Goal: Obtain resource: Download file/media

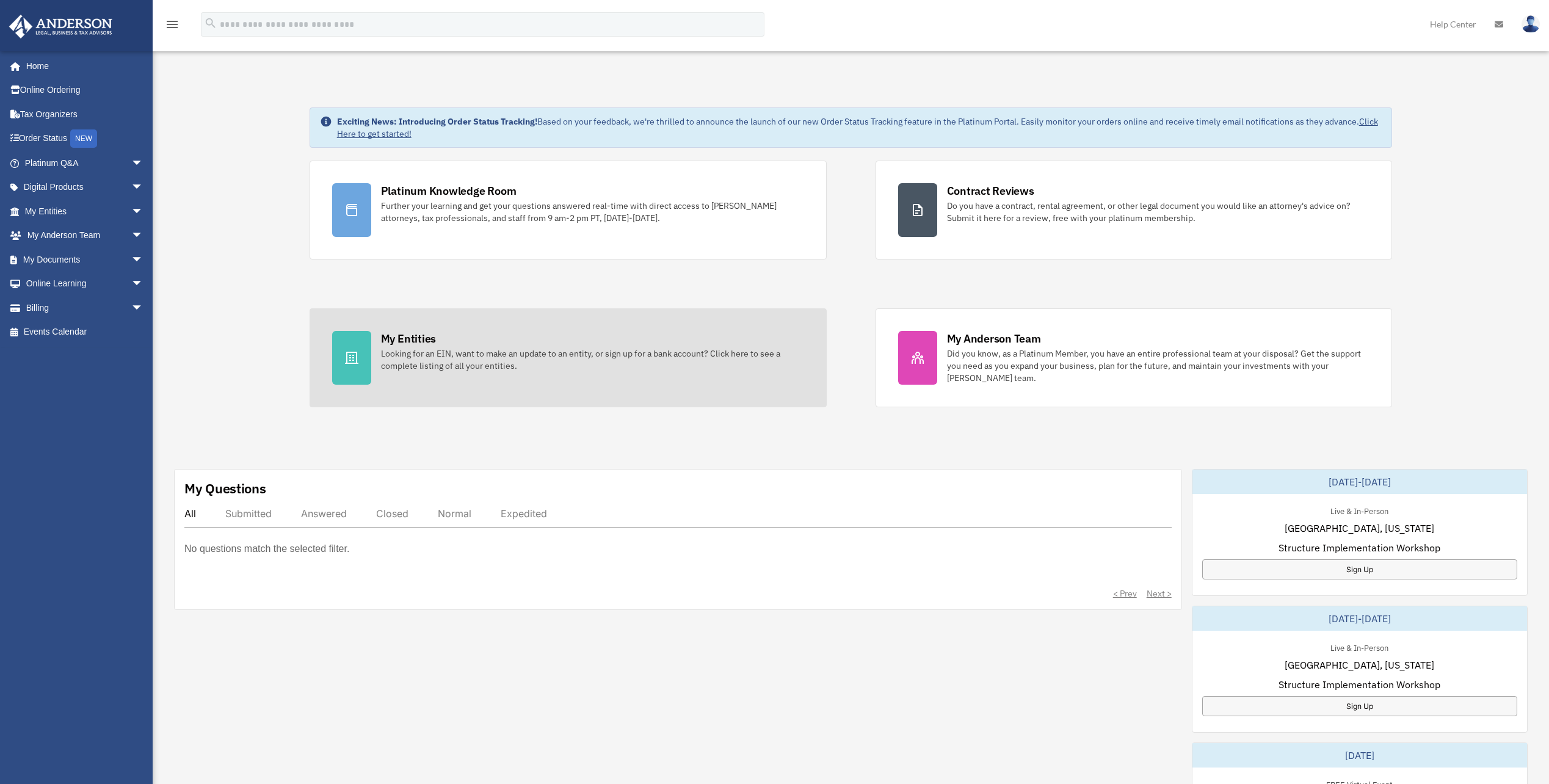
click at [471, 374] on link "My Entities Looking for an EIN, want to make an update to an entity, or sign up…" at bounding box center [568, 357] width 517 height 99
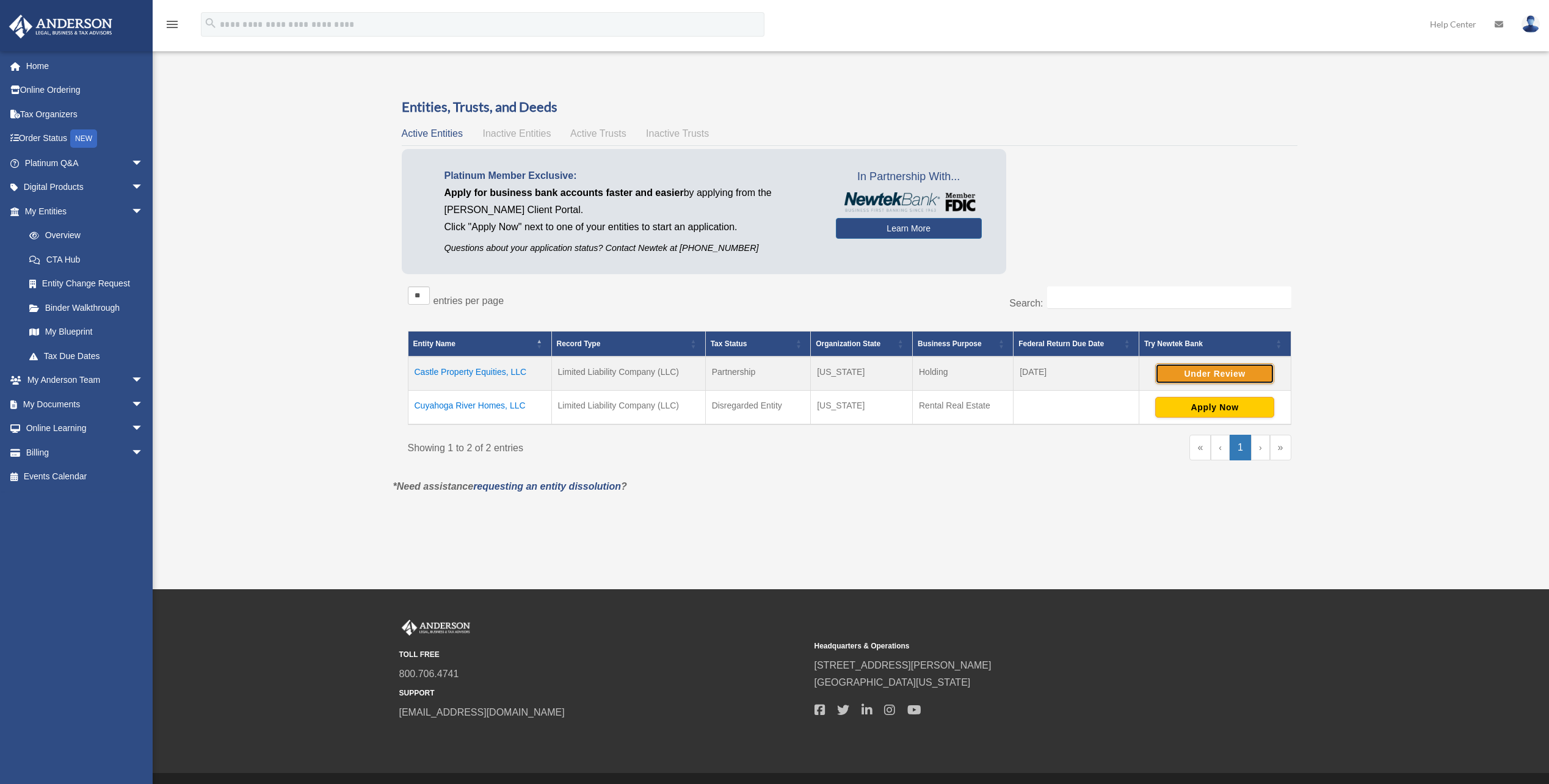
click at [1233, 376] on button "Under Review" at bounding box center [1214, 373] width 119 height 21
click at [72, 233] on link "Overview" at bounding box center [90, 236] width 145 height 25
click at [471, 409] on td "Cuyahoga River Homes, LLC" at bounding box center [479, 408] width 144 height 35
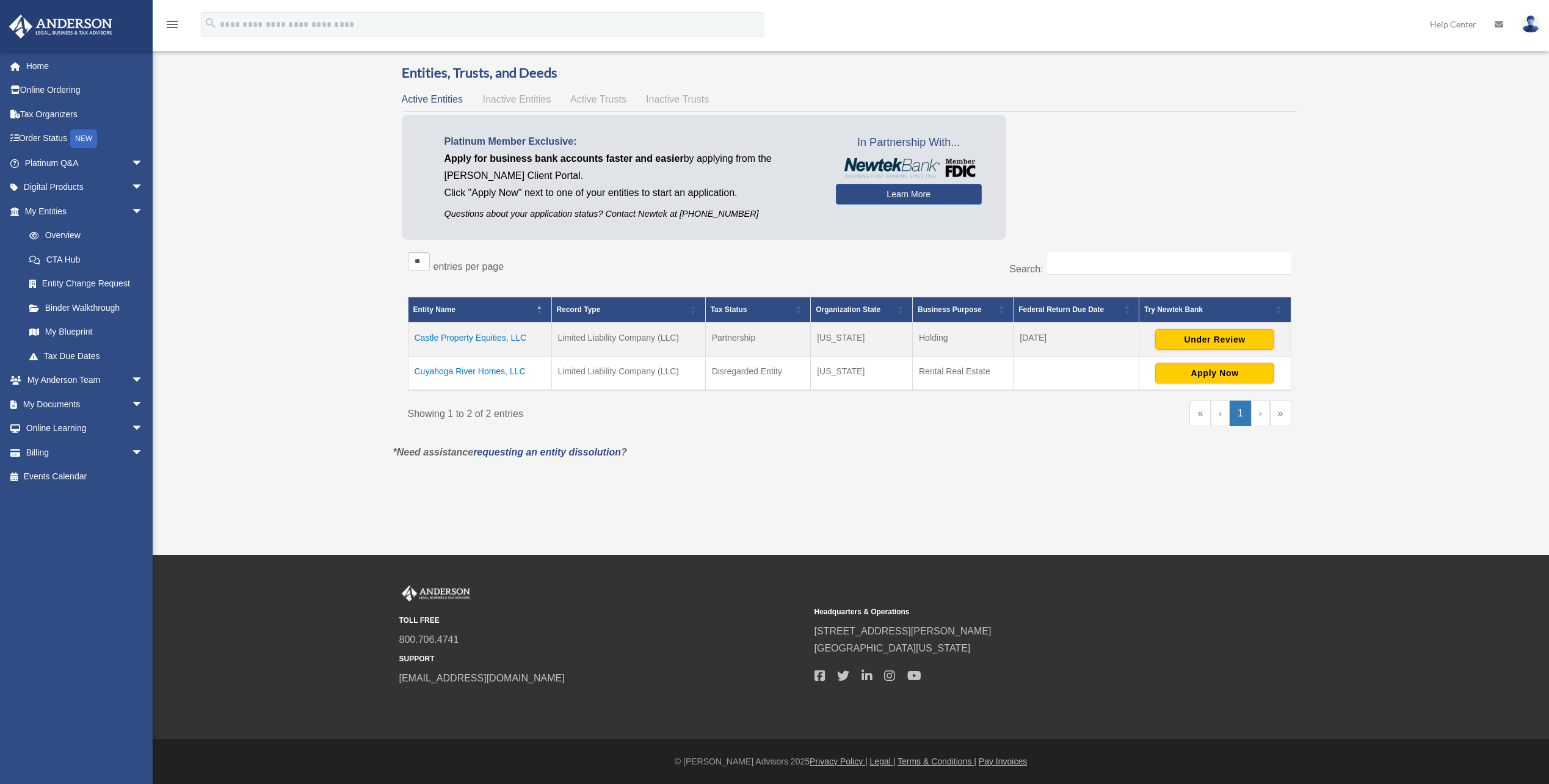
scroll to position [35, 0]
click at [82, 404] on link "My Documents arrow_drop_down" at bounding box center [85, 404] width 153 height 25
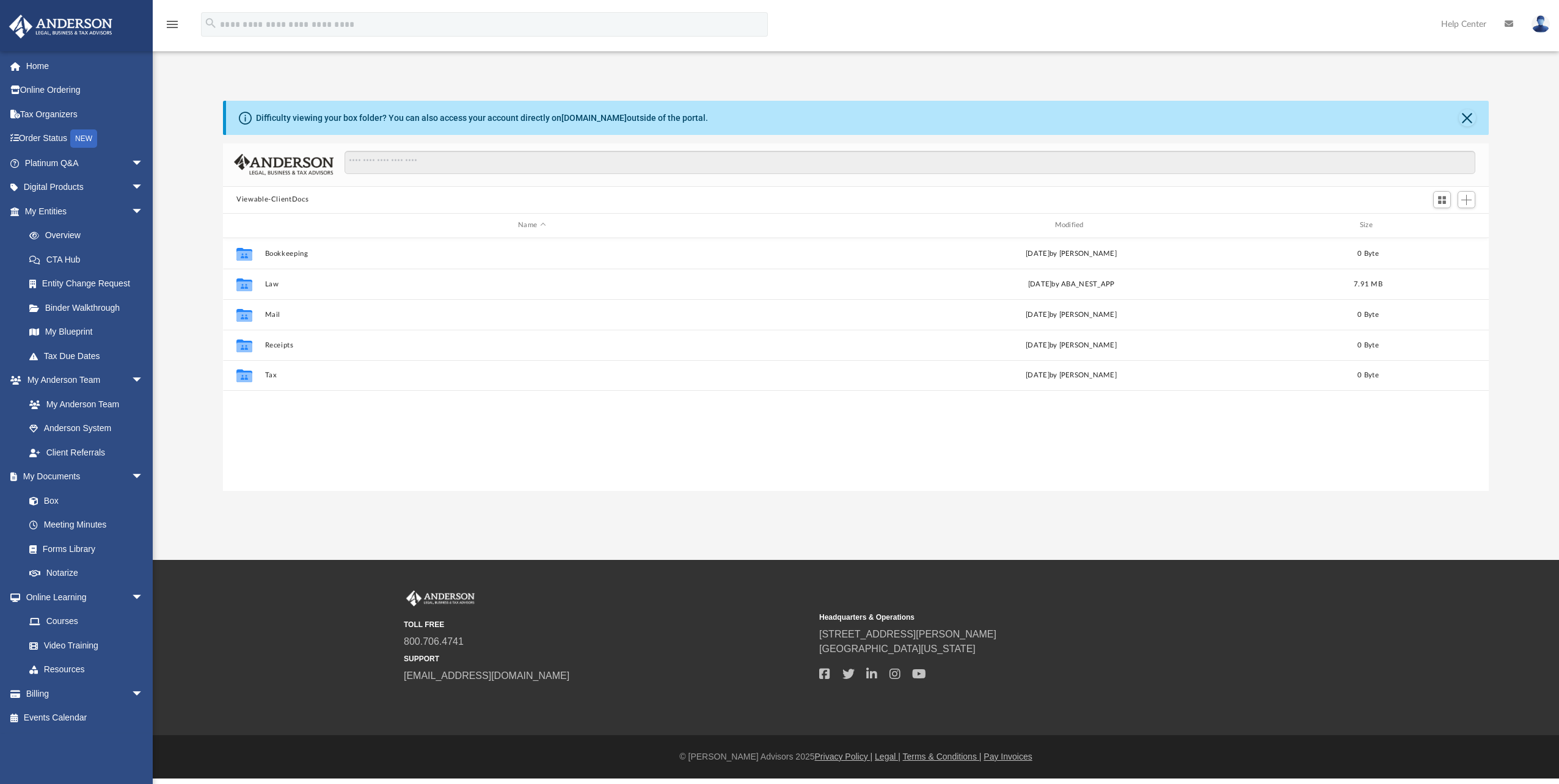
scroll to position [269, 1256]
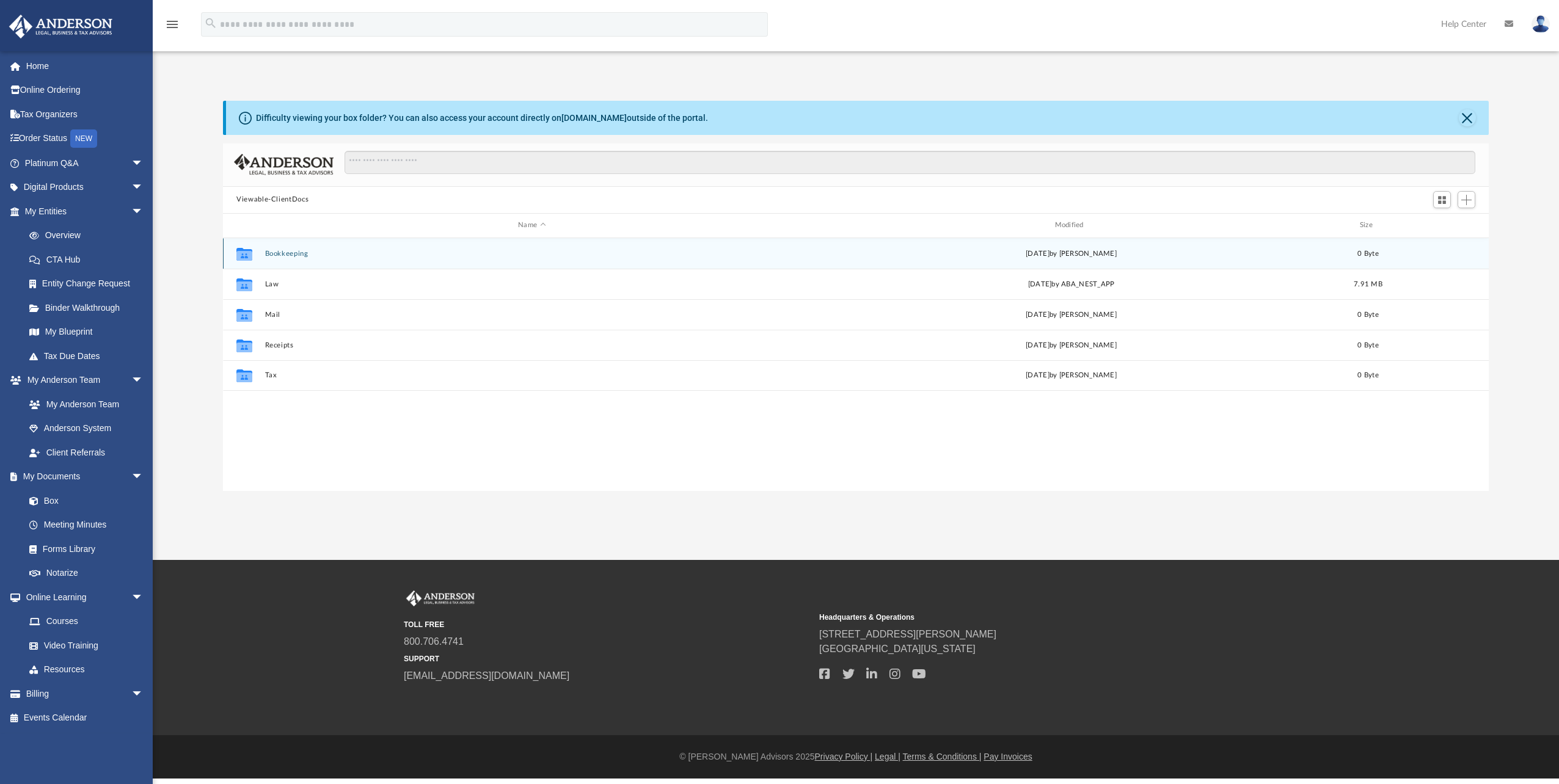
click at [279, 256] on button "Bookkeeping" at bounding box center [531, 254] width 534 height 8
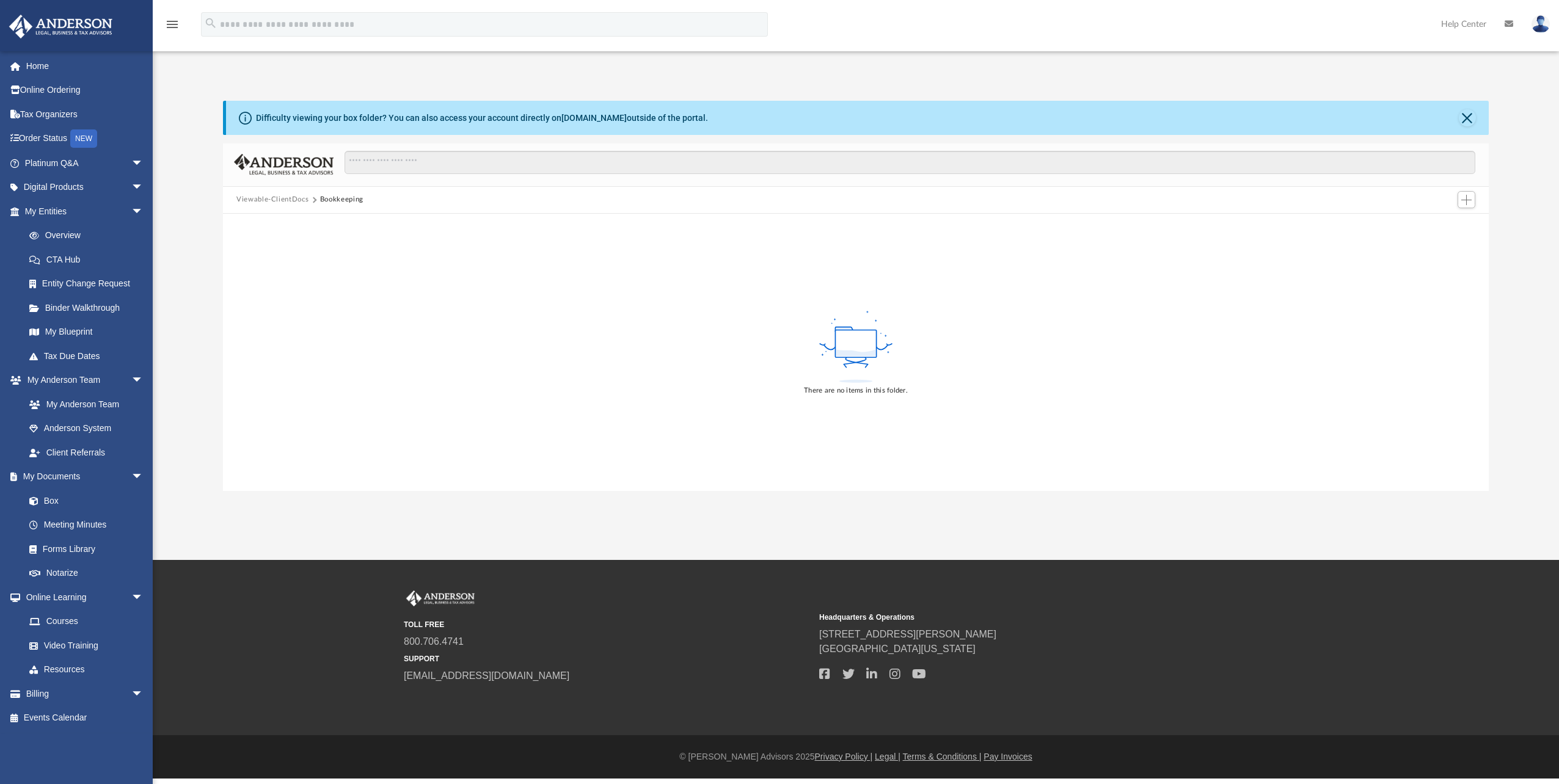
click at [281, 198] on button "Viewable-ClientDocs" at bounding box center [272, 199] width 72 height 11
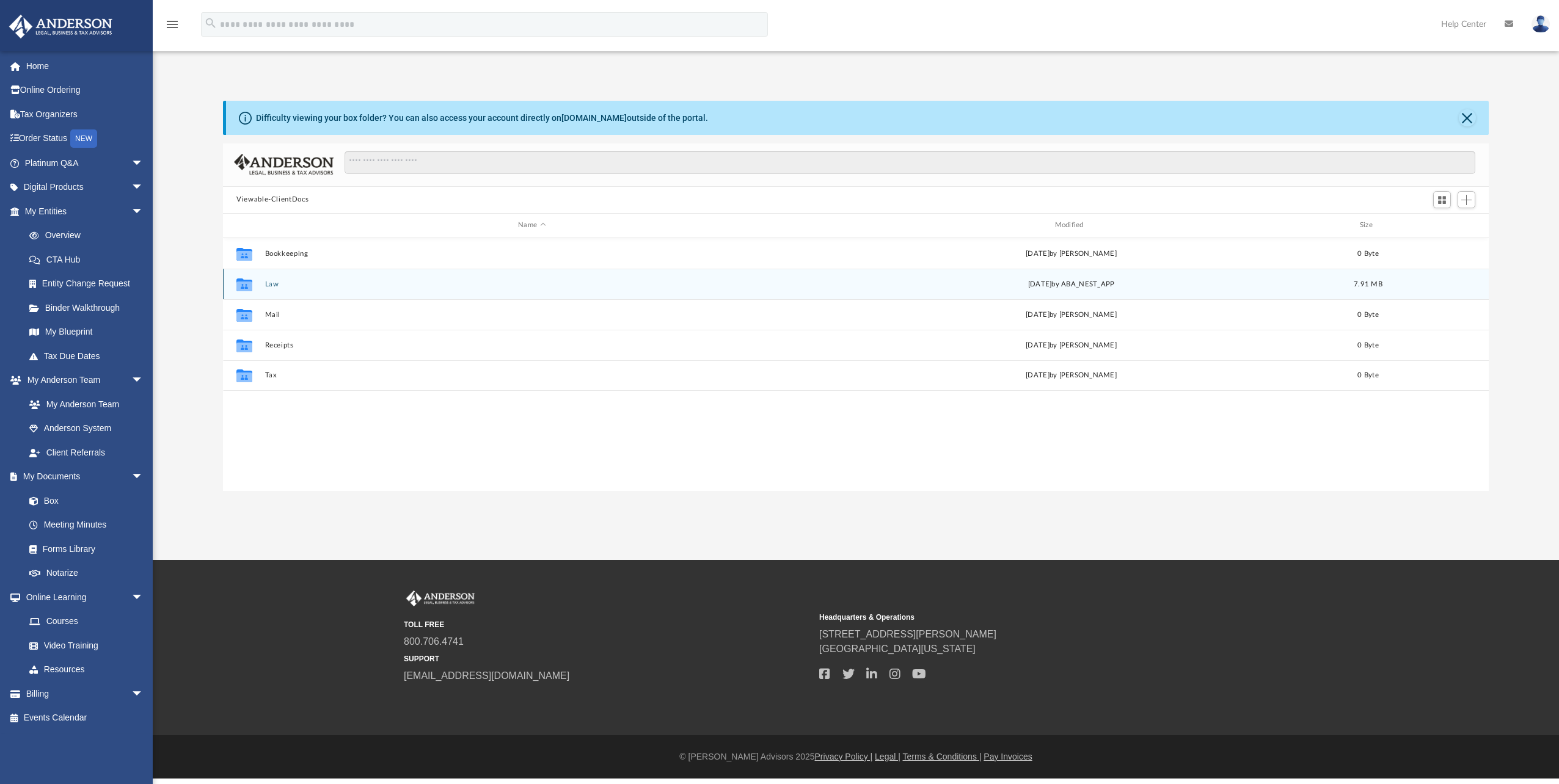
click at [271, 285] on button "Law" at bounding box center [531, 284] width 534 height 8
click at [276, 281] on button "Cuyahoga River Homes, LLC" at bounding box center [531, 284] width 534 height 8
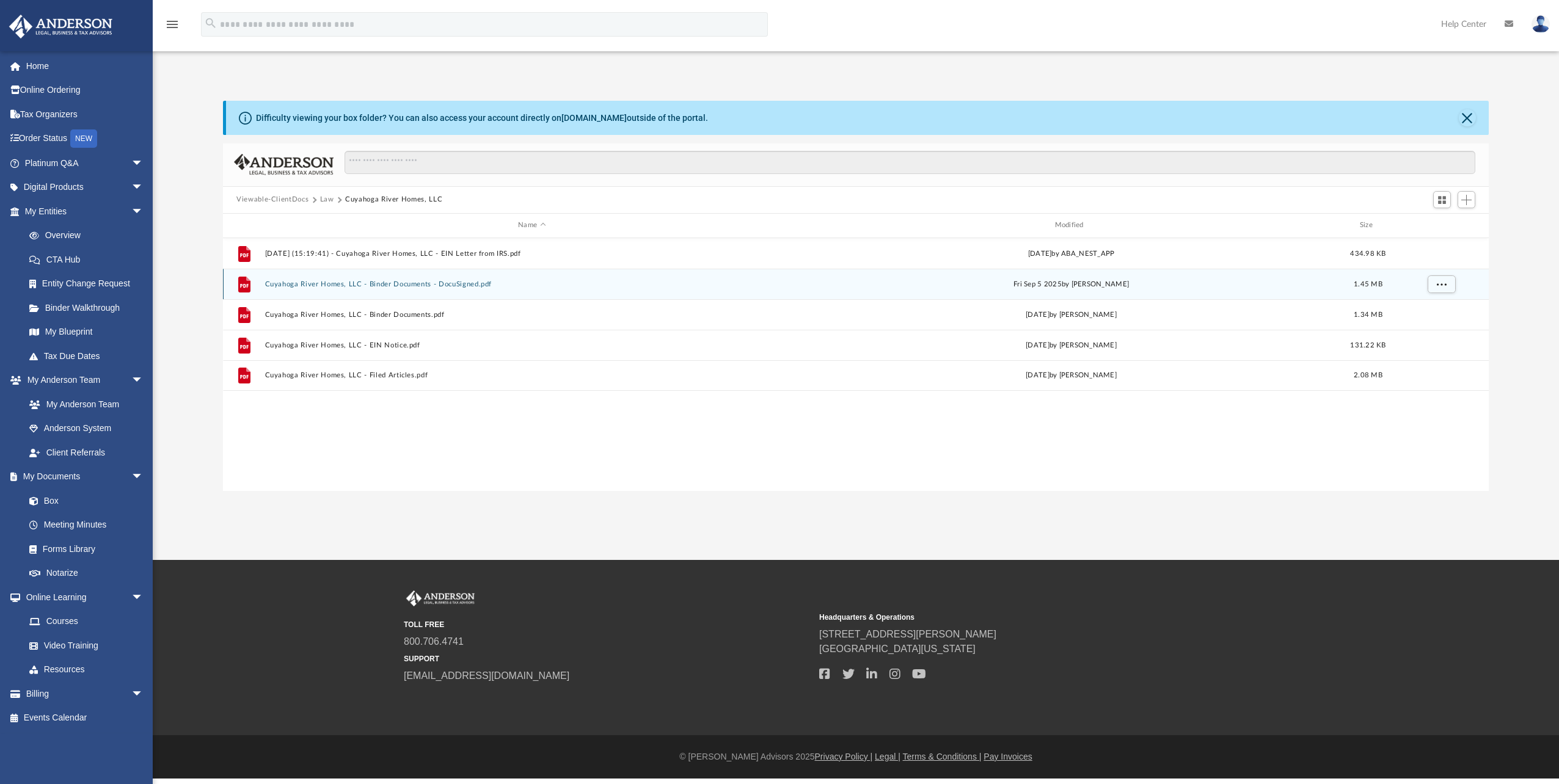
click at [441, 286] on button "Cuyahoga River Homes, LLC - Binder Documents - DocuSigned.pdf" at bounding box center [531, 284] width 534 height 8
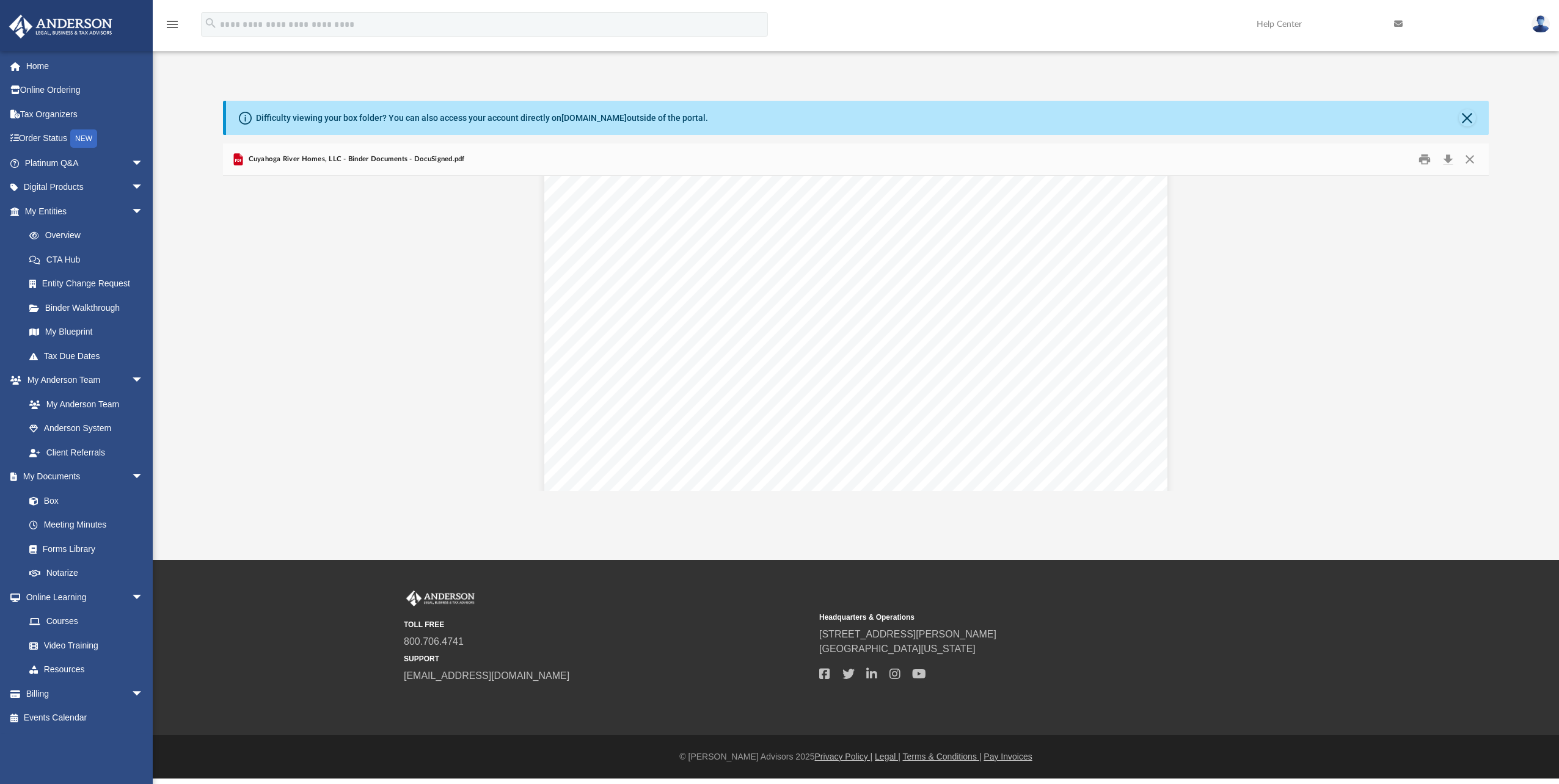
scroll to position [1343, 0]
click at [1425, 154] on button "Print" at bounding box center [1425, 159] width 25 height 19
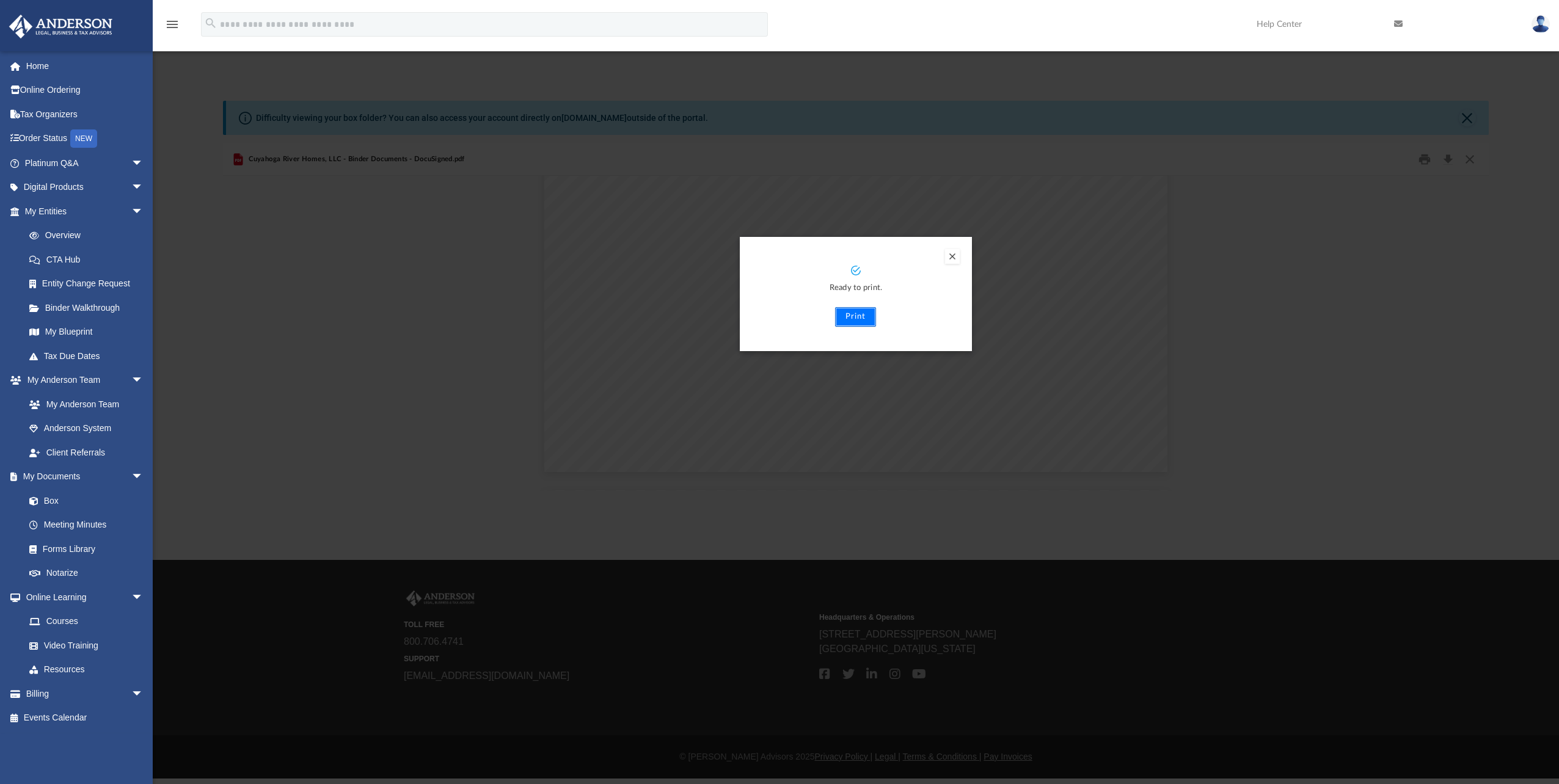
click at [858, 311] on button "Print" at bounding box center [855, 317] width 41 height 20
